Goal: Task Accomplishment & Management: Manage account settings

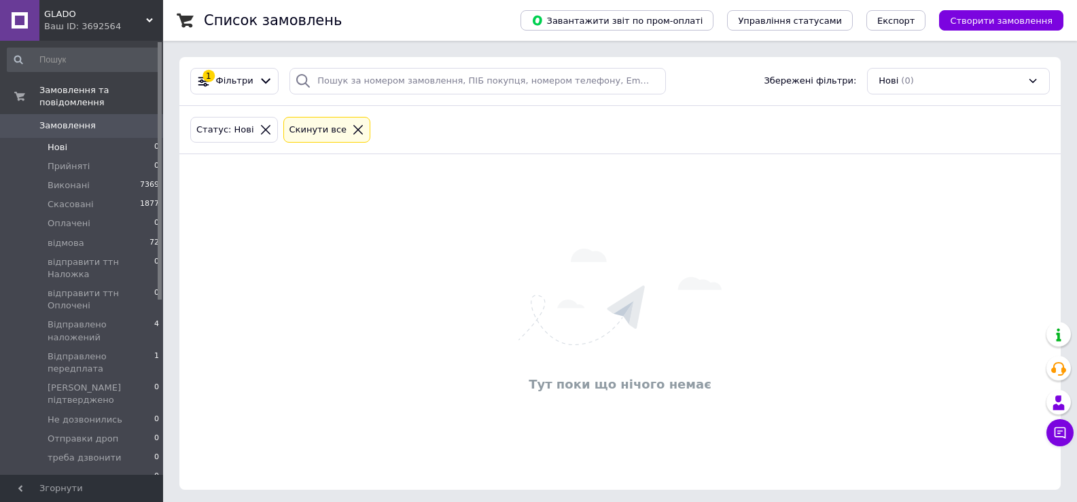
drag, startPoint x: 65, startPoint y: 91, endPoint x: 61, endPoint y: 126, distance: 35.6
click at [64, 92] on span "Замовлення та повідомлення" at bounding box center [101, 96] width 124 height 24
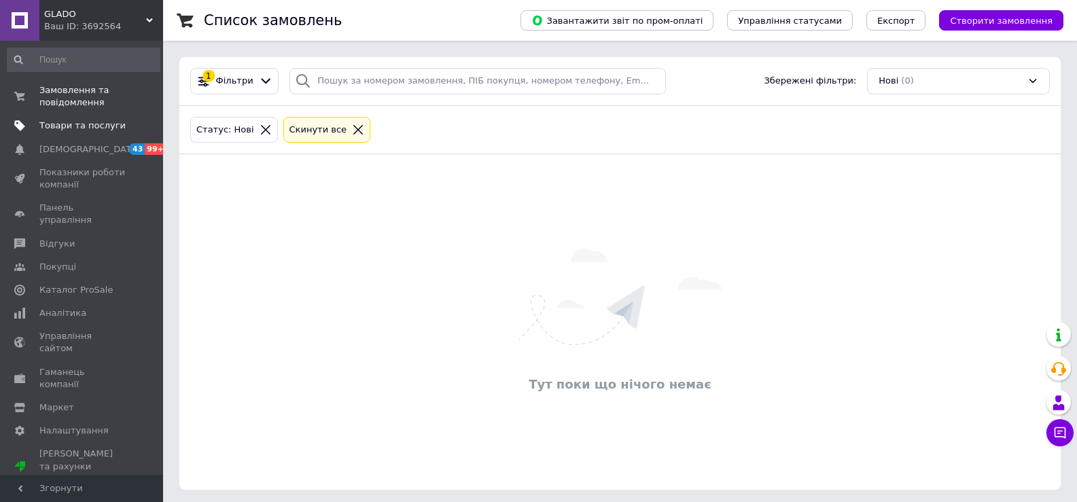
click at [60, 127] on span "Товари та послуги" at bounding box center [82, 126] width 86 height 12
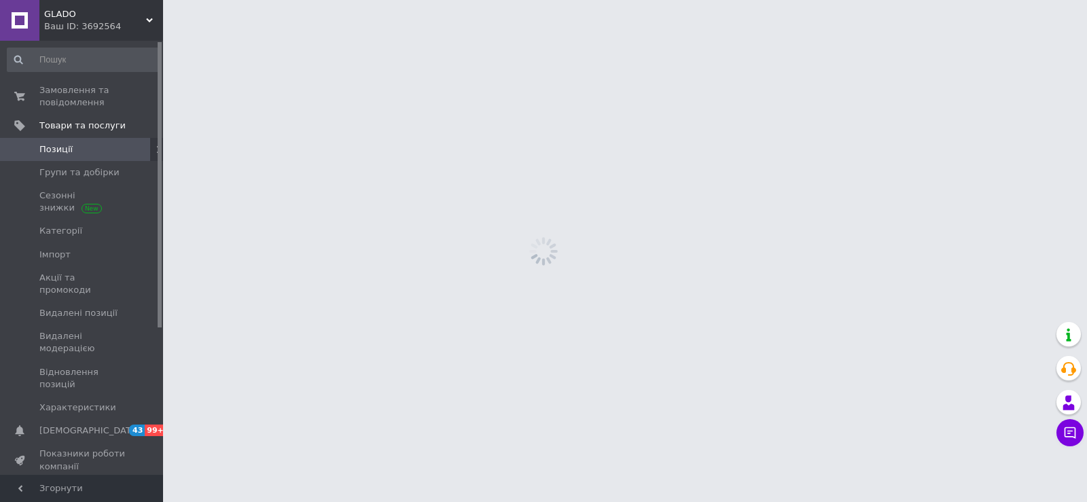
click at [48, 141] on link "Позиції" at bounding box center [83, 149] width 167 height 23
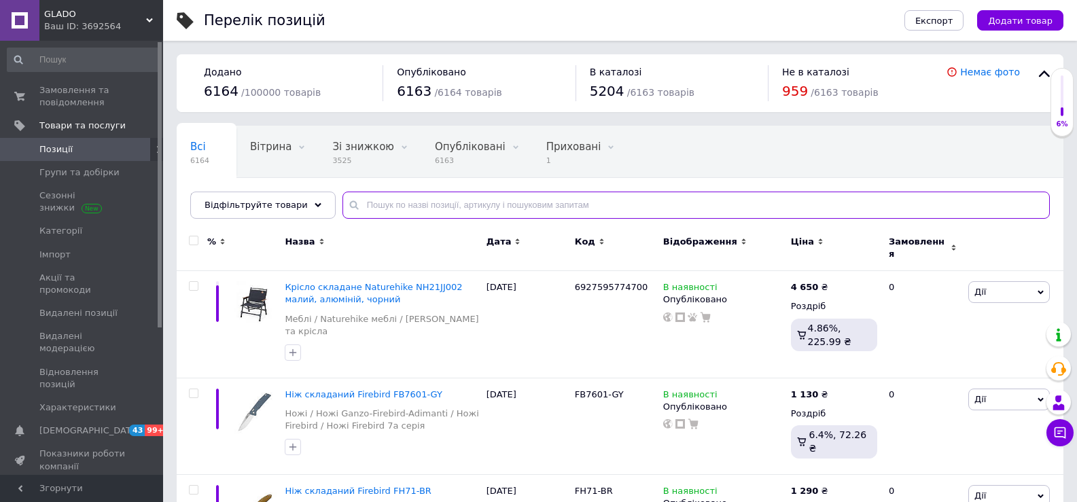
click at [460, 211] on input "text" at bounding box center [696, 205] width 707 height 27
type input "098"
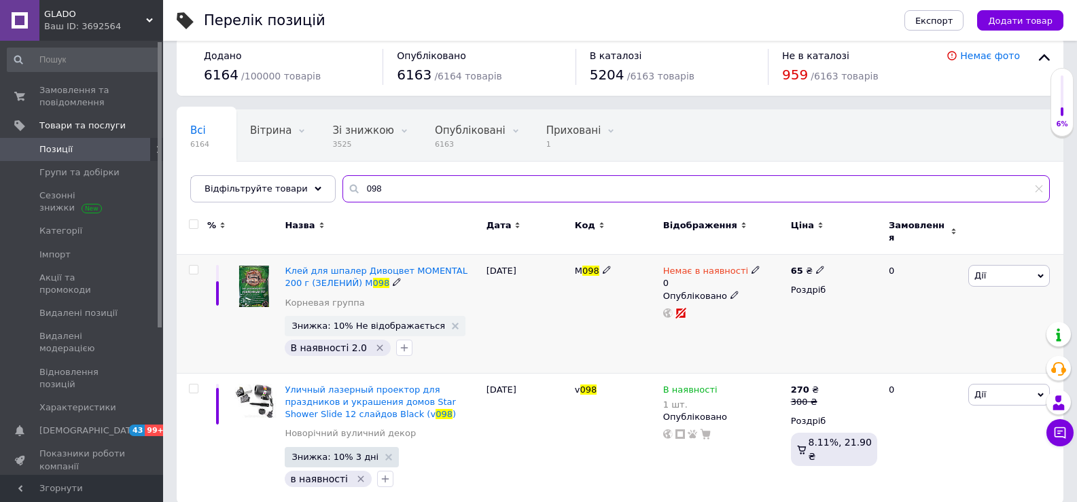
scroll to position [24, 0]
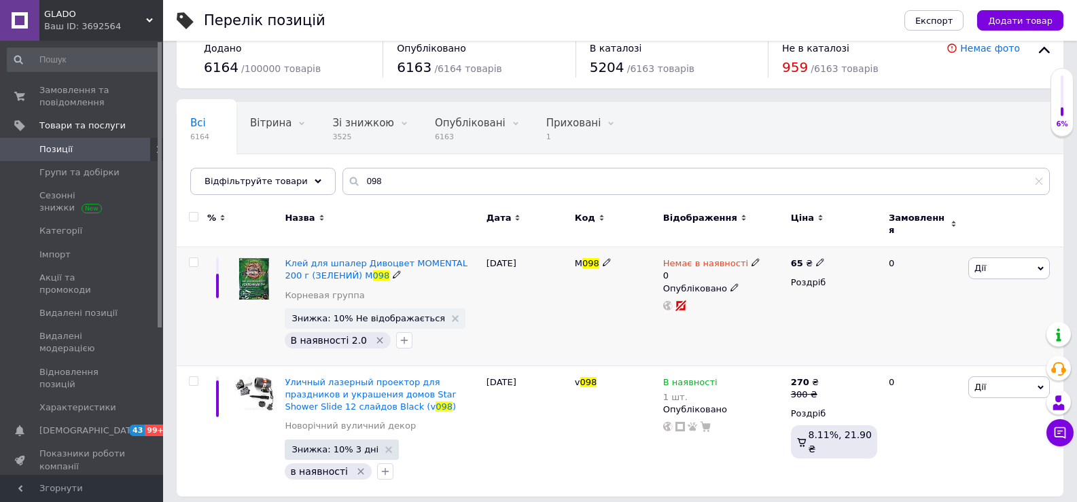
click at [688, 258] on span "Немає в наявності" at bounding box center [705, 265] width 85 height 14
drag, startPoint x: 786, startPoint y: 269, endPoint x: 784, endPoint y: 279, distance: 9.7
click at [784, 270] on li "В наявності" at bounding box center [827, 279] width 129 height 19
drag, startPoint x: 774, startPoint y: 296, endPoint x: 750, endPoint y: 302, distance: 24.7
click at [750, 302] on div "Немає в наявності 0 Наявність В наявності Немає в наявності Під замовлення Гото…" at bounding box center [723, 285] width 121 height 54
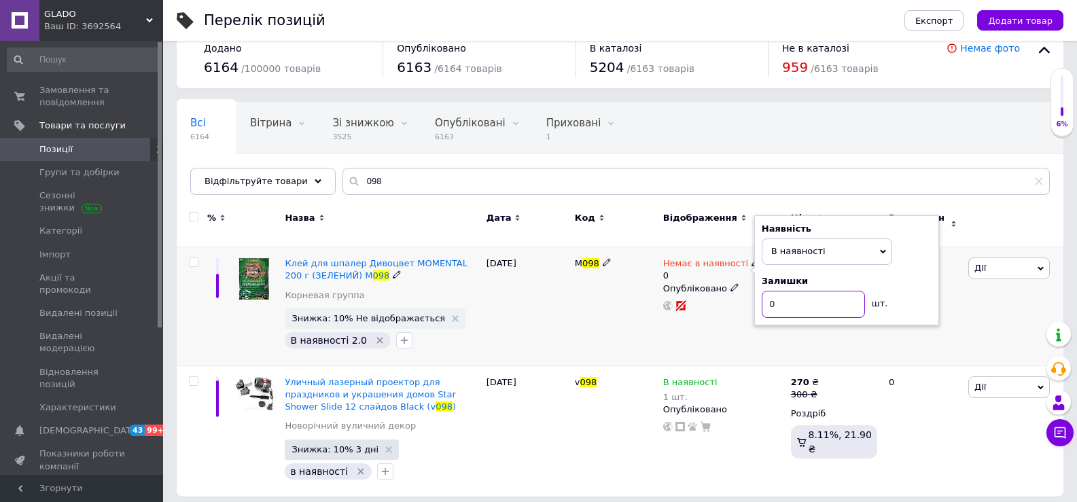
type input "1"
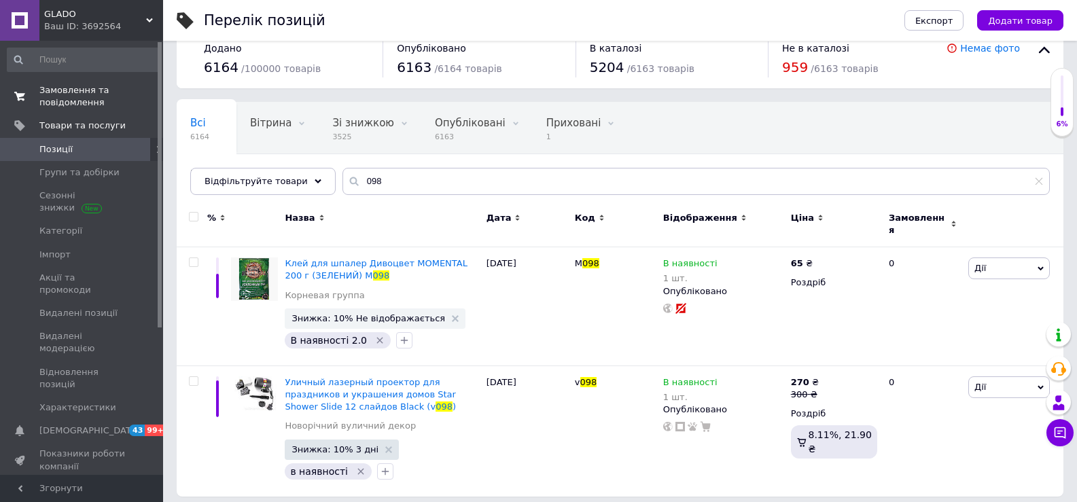
click at [55, 90] on span "Замовлення та повідомлення" at bounding box center [82, 96] width 86 height 24
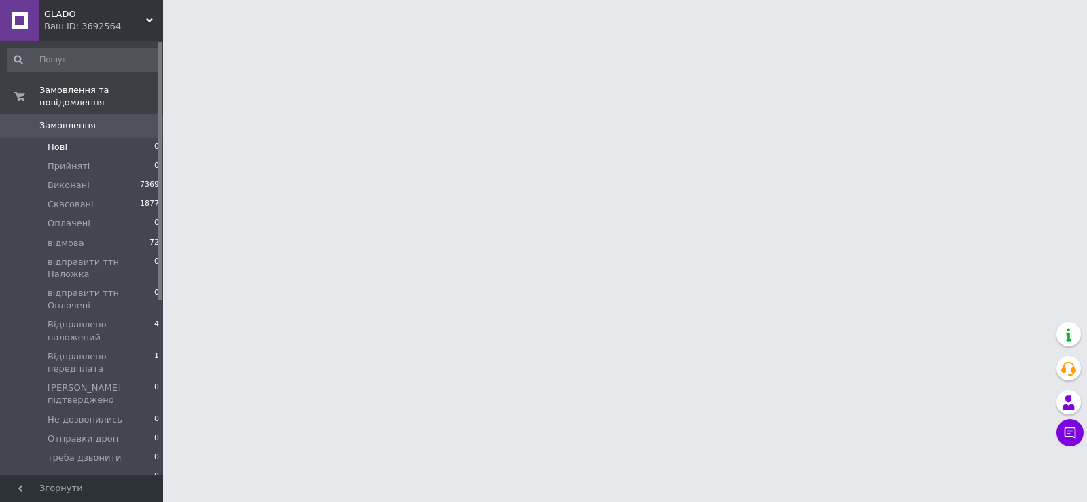
click at [67, 138] on li "Нові 0" at bounding box center [83, 147] width 167 height 19
